Goal: Task Accomplishment & Management: Manage account settings

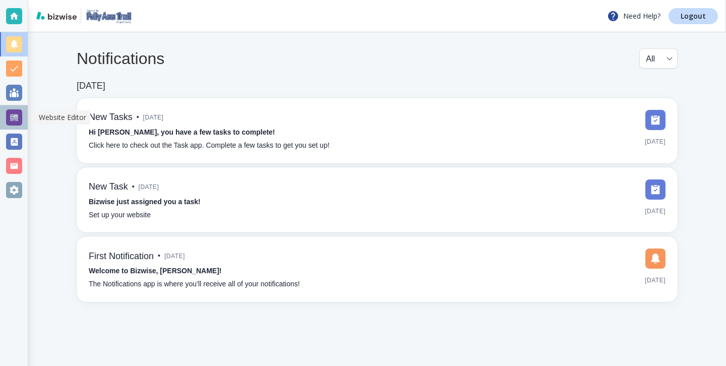
click at [5, 120] on div at bounding box center [14, 117] width 28 height 24
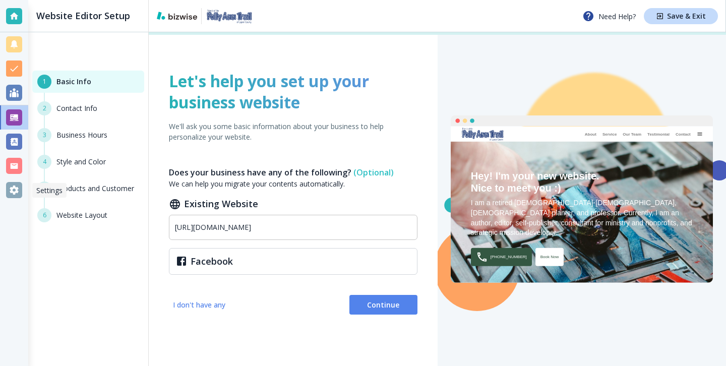
click at [15, 186] on div at bounding box center [14, 190] width 16 height 16
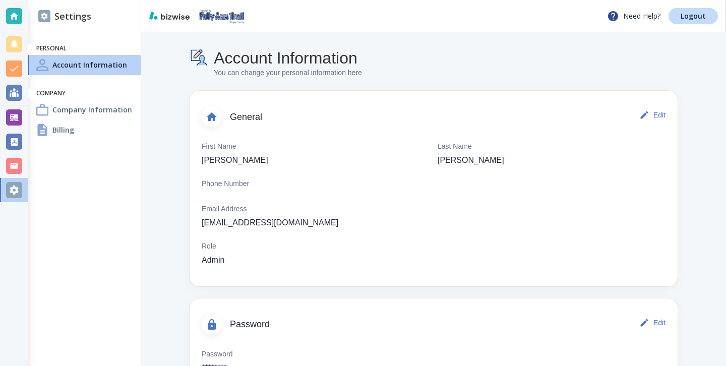
click at [98, 133] on div "Billing" at bounding box center [84, 130] width 112 height 20
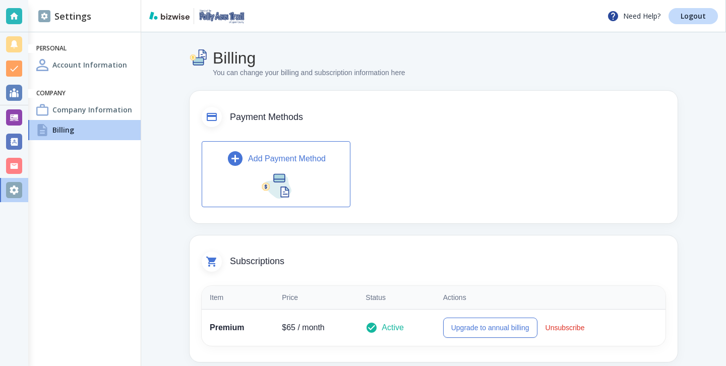
click at [319, 186] on button "Add Payment Method" at bounding box center [276, 174] width 149 height 66
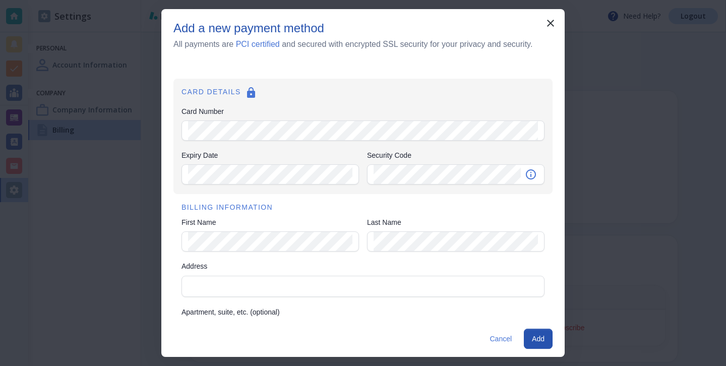
click at [250, 95] on icon at bounding box center [251, 93] width 12 height 12
click at [552, 35] on div "Add a new payment method All payments are PCI certified and secured with encryp…" at bounding box center [362, 41] width 403 height 41
click at [552, 28] on icon "button" at bounding box center [551, 23] width 12 height 12
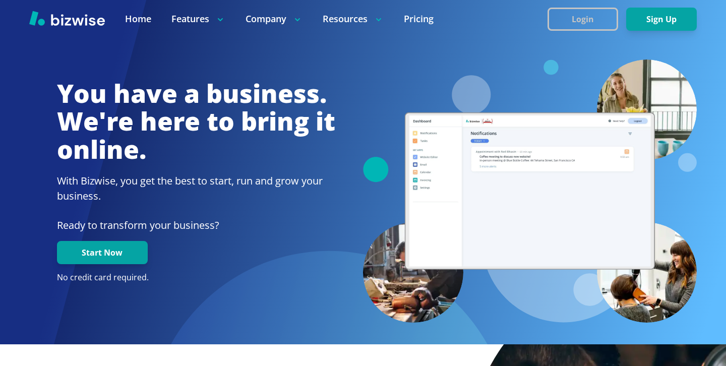
click at [591, 13] on button "Login" at bounding box center [583, 19] width 71 height 23
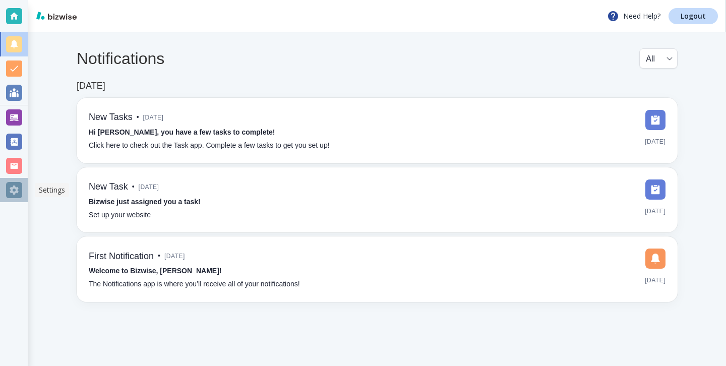
click at [7, 188] on div at bounding box center [14, 190] width 16 height 16
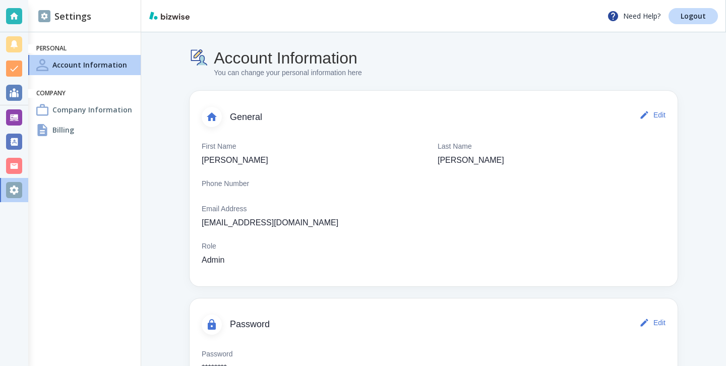
click at [94, 130] on div "Billing" at bounding box center [84, 130] width 112 height 20
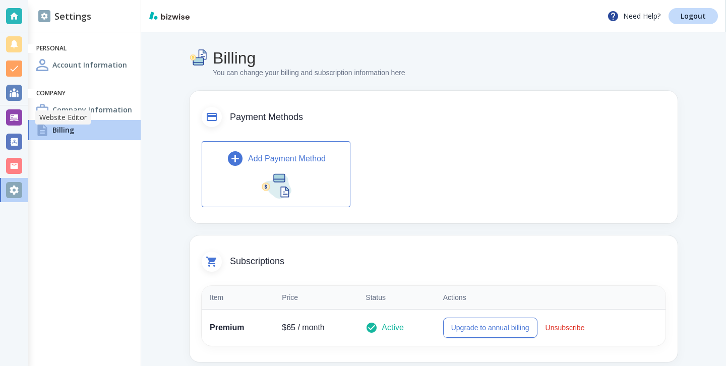
click at [17, 119] on div at bounding box center [14, 117] width 16 height 16
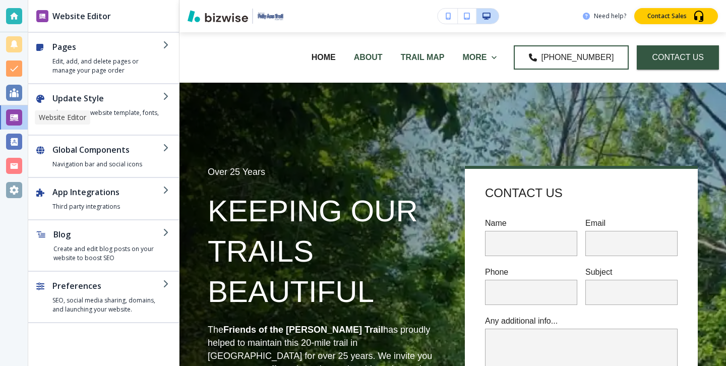
click at [9, 13] on div at bounding box center [14, 16] width 16 height 16
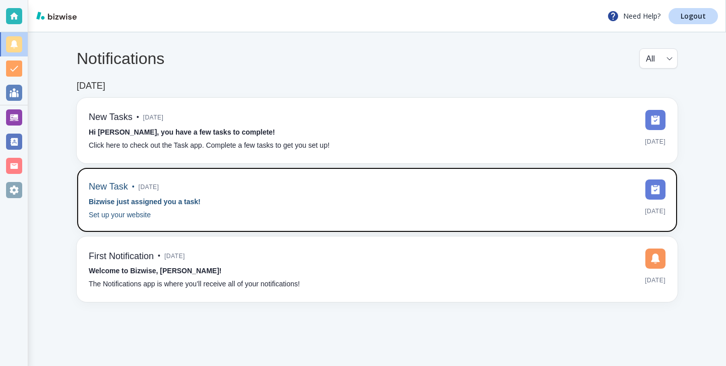
click at [180, 211] on div "New Task • 5 days ago Bizwise just assigned you a task! Set up your website" at bounding box center [145, 200] width 112 height 41
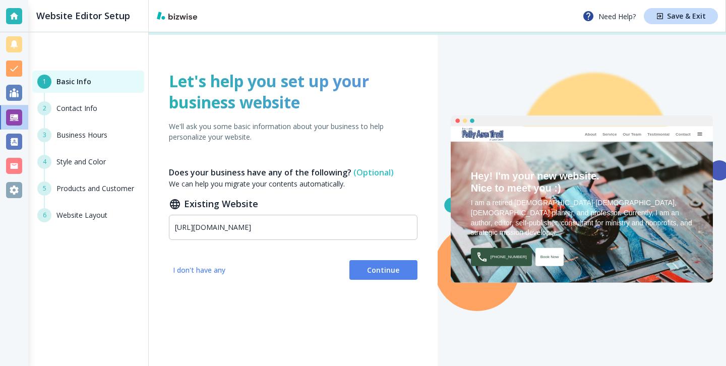
click at [13, 22] on div at bounding box center [14, 16] width 16 height 16
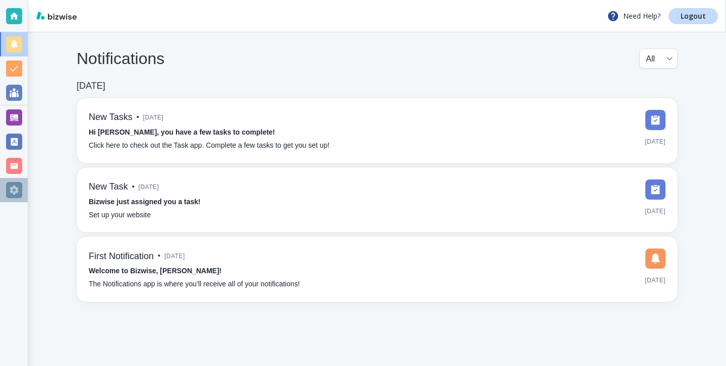
click at [20, 185] on div at bounding box center [14, 190] width 16 height 16
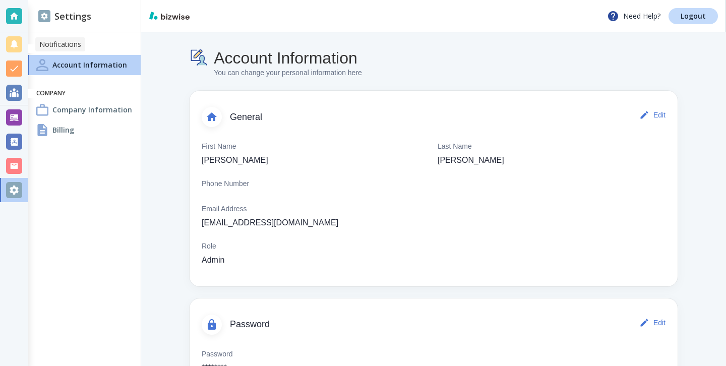
click at [15, 32] on div at bounding box center [14, 44] width 28 height 24
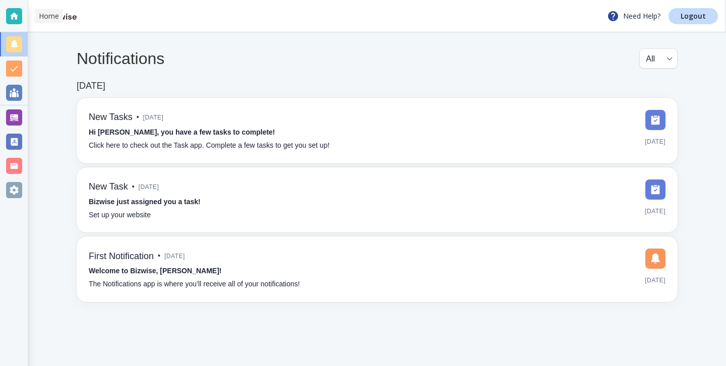
click at [15, 22] on div at bounding box center [14, 16] width 16 height 16
click at [8, 10] on div at bounding box center [14, 16] width 16 height 16
click at [16, 187] on div at bounding box center [14, 190] width 16 height 16
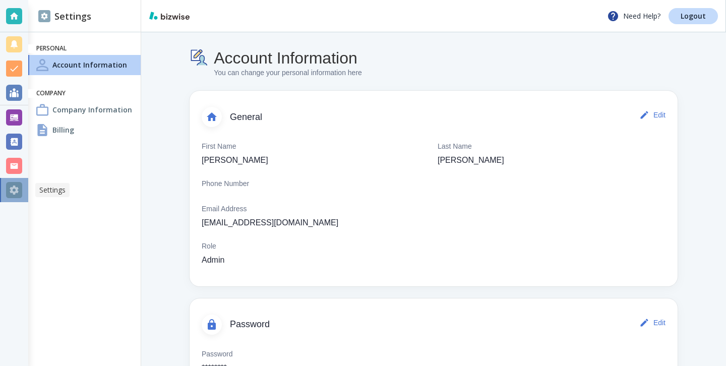
click at [25, 201] on div at bounding box center [14, 190] width 28 height 24
click at [154, 201] on div "Account Information You can change your personal information here General Edit …" at bounding box center [433, 221] width 585 height 378
click at [8, 16] on div at bounding box center [14, 16] width 16 height 16
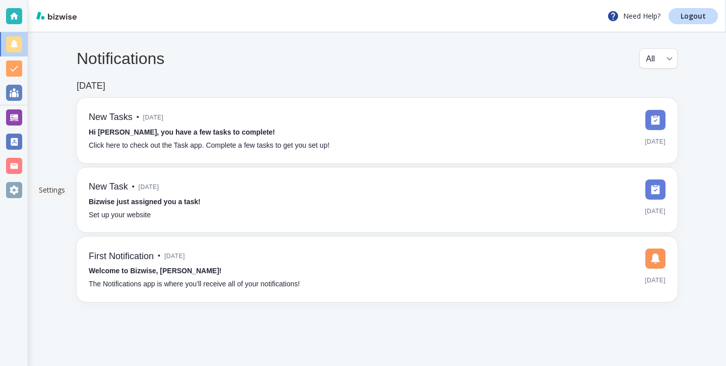
click at [12, 195] on div at bounding box center [14, 190] width 16 height 16
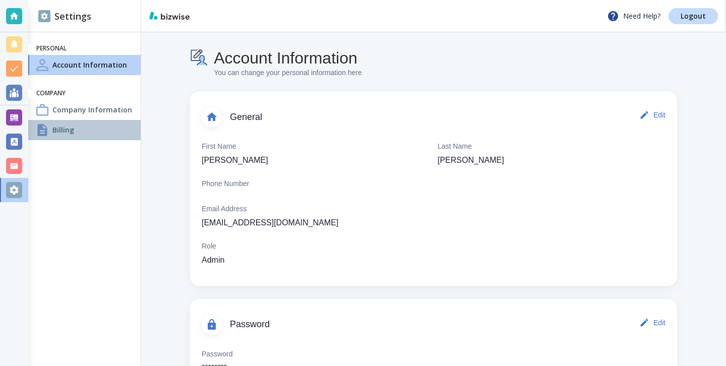
click at [77, 129] on div "Billing" at bounding box center [84, 130] width 112 height 20
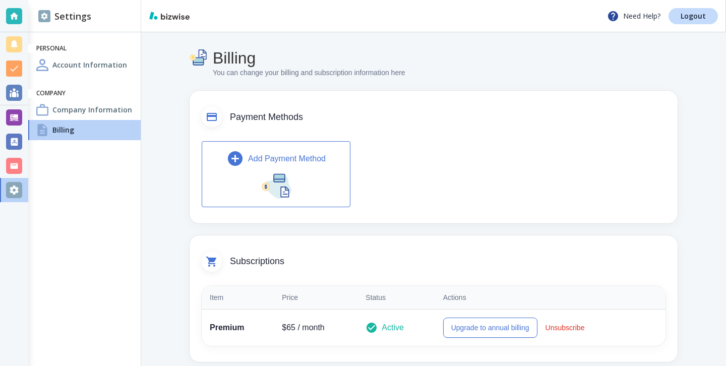
click at [290, 158] on p "Add Payment Method" at bounding box center [287, 159] width 78 height 12
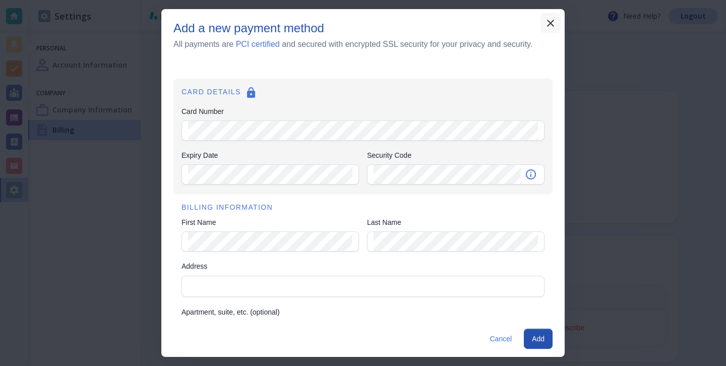
click at [553, 28] on icon "button" at bounding box center [551, 23] width 12 height 12
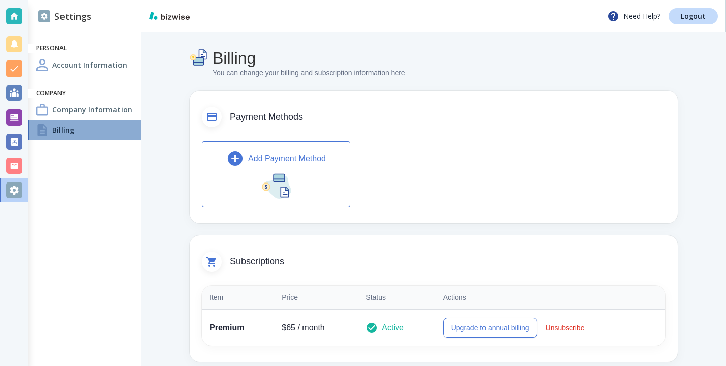
click at [95, 130] on div "Billing" at bounding box center [84, 130] width 112 height 20
click at [108, 110] on h4 "Company Information" at bounding box center [92, 109] width 80 height 11
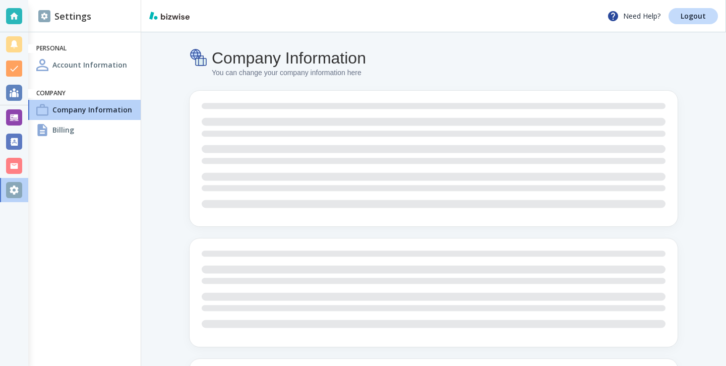
click at [107, 128] on div "Billing" at bounding box center [84, 130] width 112 height 20
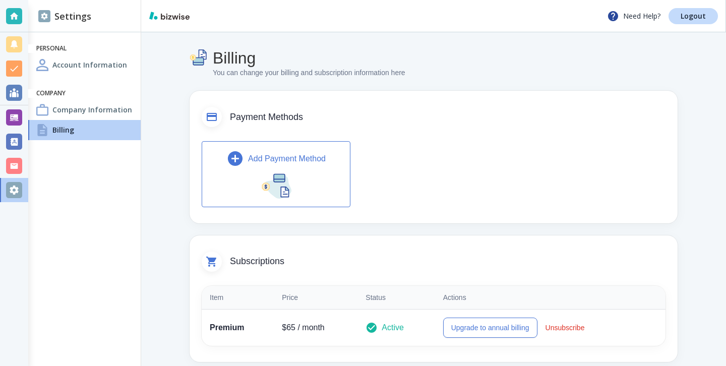
click at [290, 154] on p "Add Payment Method" at bounding box center [287, 159] width 78 height 12
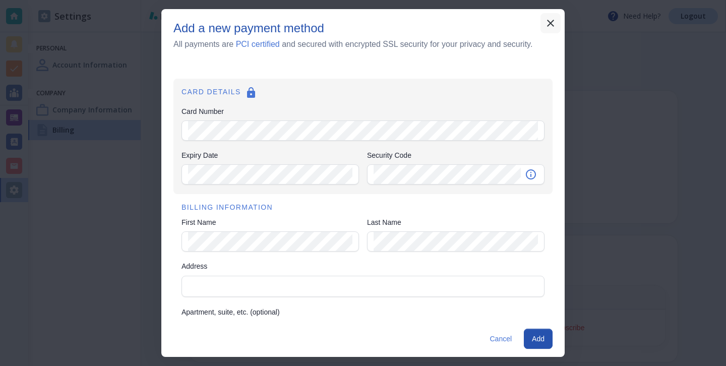
click at [551, 27] on icon "button" at bounding box center [551, 23] width 12 height 12
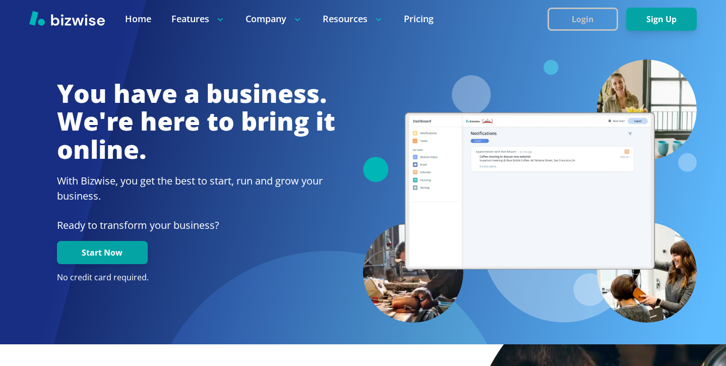
click at [571, 11] on button "Login" at bounding box center [583, 19] width 71 height 23
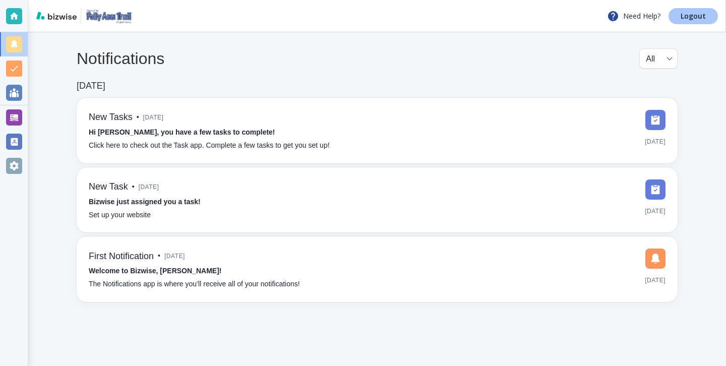
click at [705, 20] on p "Logout" at bounding box center [693, 16] width 25 height 7
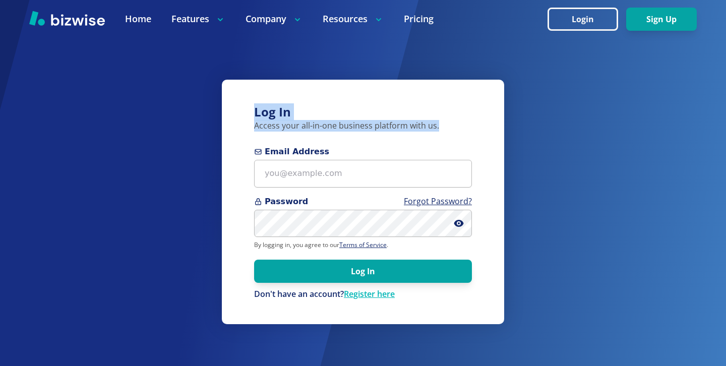
drag, startPoint x: 253, startPoint y: 118, endPoint x: 417, endPoint y: 133, distance: 164.7
click at [417, 133] on div "Log In Access your all-in-one business platform with us. Email Address Password…" at bounding box center [363, 202] width 282 height 244
drag, startPoint x: 441, startPoint y: 124, endPoint x: 288, endPoint y: 83, distance: 158.2
click at [288, 83] on div "Log In Access your all-in-one business platform with us. Email Address Password…" at bounding box center [363, 202] width 282 height 244
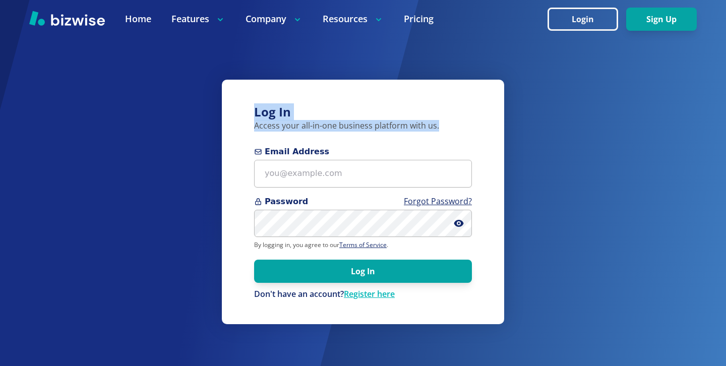
click at [288, 83] on div "Log In Access your all-in-one business platform with us. Email Address Password…" at bounding box center [363, 202] width 282 height 244
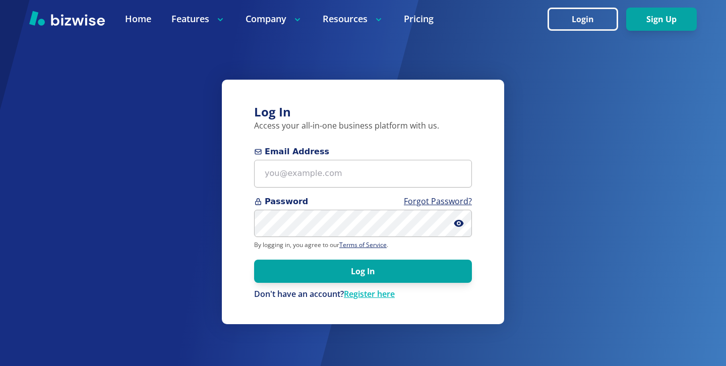
click at [203, 204] on div "Log In Access your all-in-one business platform with us. Email Address Password…" at bounding box center [363, 183] width 726 height 366
click at [288, 204] on span "Password Forgot Password?" at bounding box center [363, 202] width 218 height 12
click at [289, 193] on form "Email Address Password Forgot Password? By logging in, you agree to our Terms o…" at bounding box center [363, 223] width 218 height 154
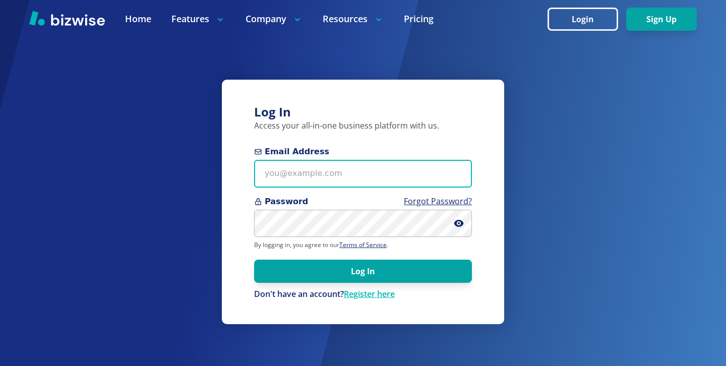
click at [289, 176] on input "Email Address" at bounding box center [363, 174] width 218 height 28
paste input "djhowell17@gmail.com"
type input "djhowell17@gmail.com"
